Goal: Task Accomplishment & Management: Use online tool/utility

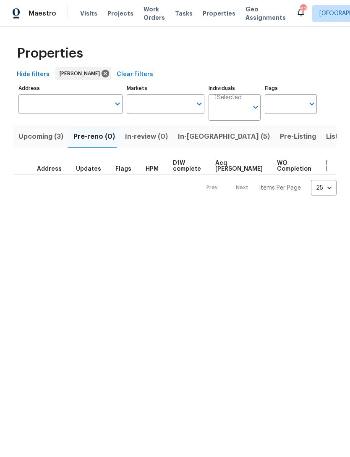
click at [178, 136] on span "In-reno (5)" at bounding box center [224, 137] width 92 height 12
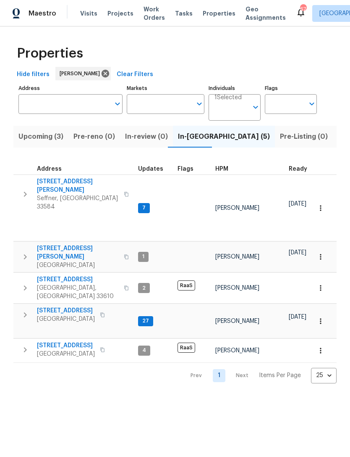
click at [58, 244] on span "4610 George Rd" at bounding box center [78, 252] width 82 height 17
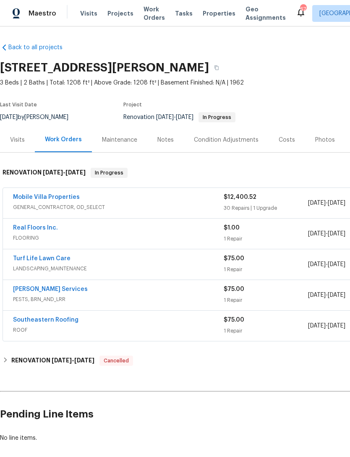
click at [31, 194] on link "Mobile Villa Properties" at bounding box center [46, 197] width 67 height 6
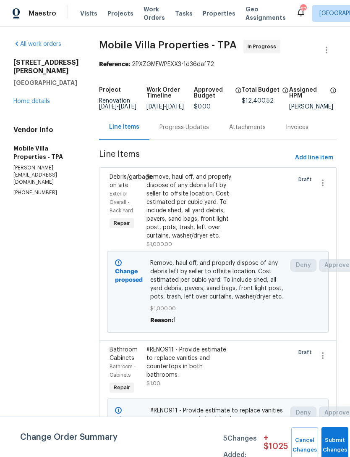
click at [147, 216] on div "Remove, haul off, and properly dispose of any debris left by seller to offsite …" at bounding box center [190, 206] width 87 height 67
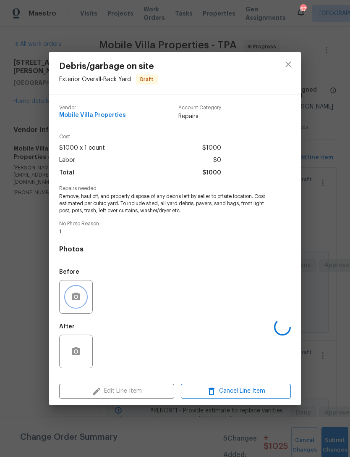
click at [76, 297] on circle "button" at bounding box center [76, 296] width 3 height 3
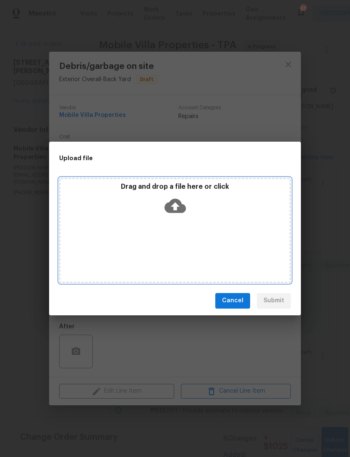
click at [142, 184] on p "Drag and drop a file here or click" at bounding box center [174, 186] width 229 height 9
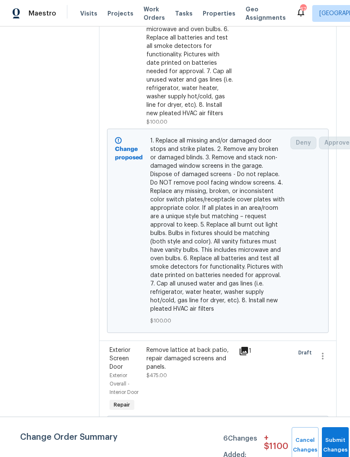
scroll to position [3446, 0]
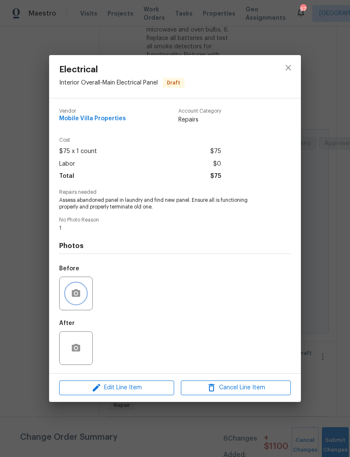
click at [74, 292] on icon "button" at bounding box center [76, 293] width 8 height 8
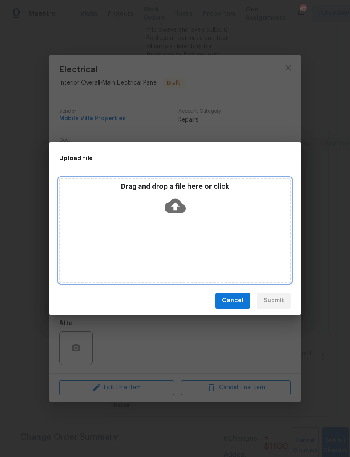
click at [143, 192] on div "Drag and drop a file here or click" at bounding box center [174, 200] width 229 height 36
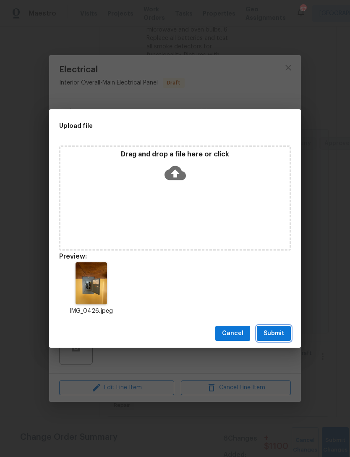
click at [262, 340] on button "Submit" at bounding box center [274, 334] width 34 height 16
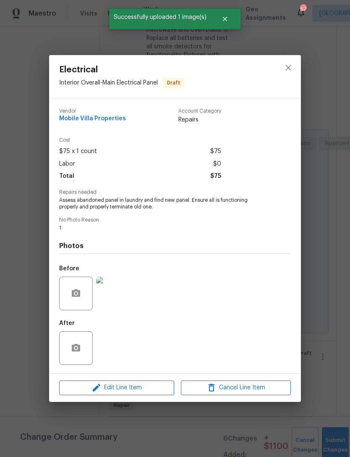
click at [316, 370] on div "Electrical Interior Overall - Main Electrical Panel Draft Vendor Mobile Villa P…" at bounding box center [175, 228] width 350 height 457
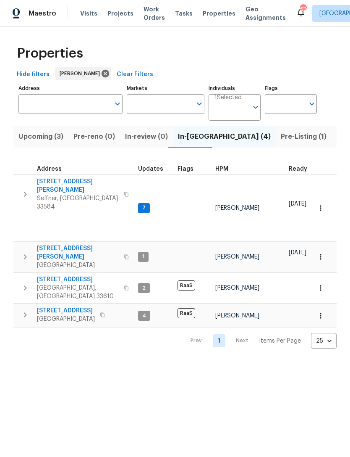
click at [281, 138] on span "Pre-Listing (1)" at bounding box center [304, 137] width 46 height 12
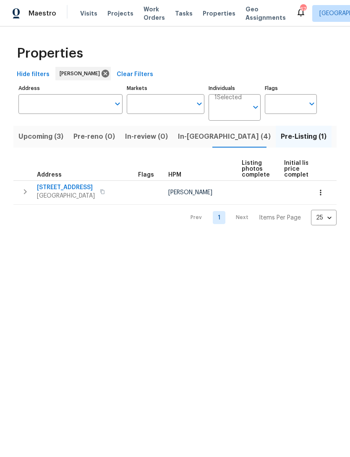
click at [56, 186] on span "[STREET_ADDRESS]" at bounding box center [66, 187] width 58 height 8
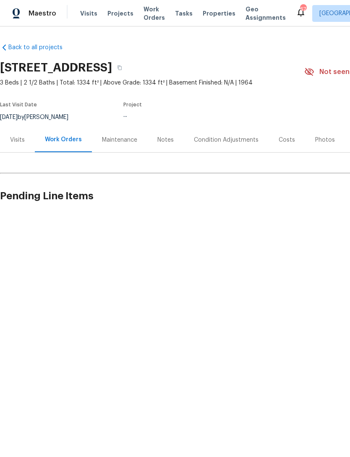
click at [321, 138] on div "Photos" at bounding box center [325, 140] width 20 height 8
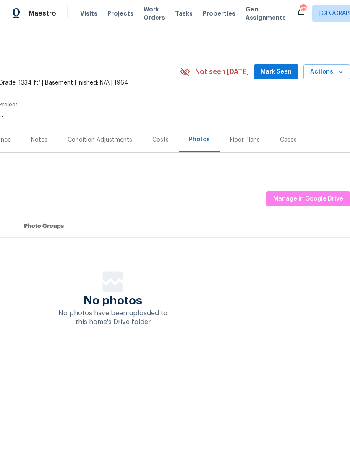
scroll to position [0, 124]
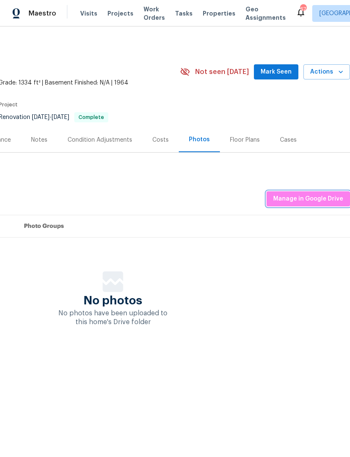
click at [294, 198] on span "Manage in Google Drive" at bounding box center [308, 199] width 70 height 11
